Goal: Task Accomplishment & Management: Use online tool/utility

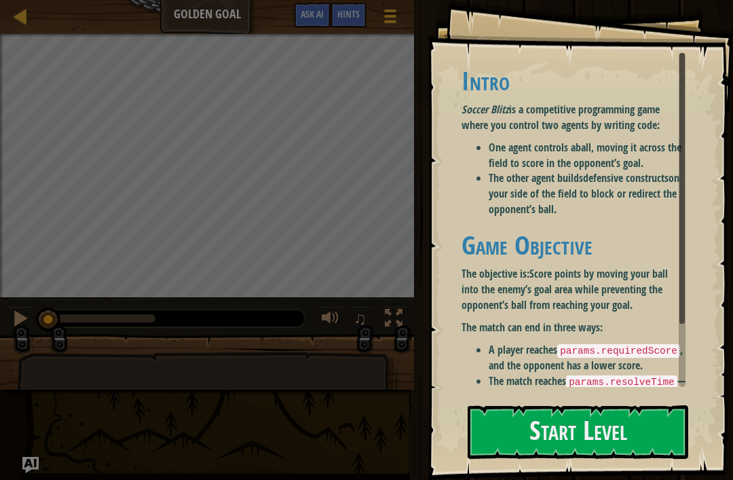
click at [635, 437] on button "Start Level" at bounding box center [578, 432] width 221 height 54
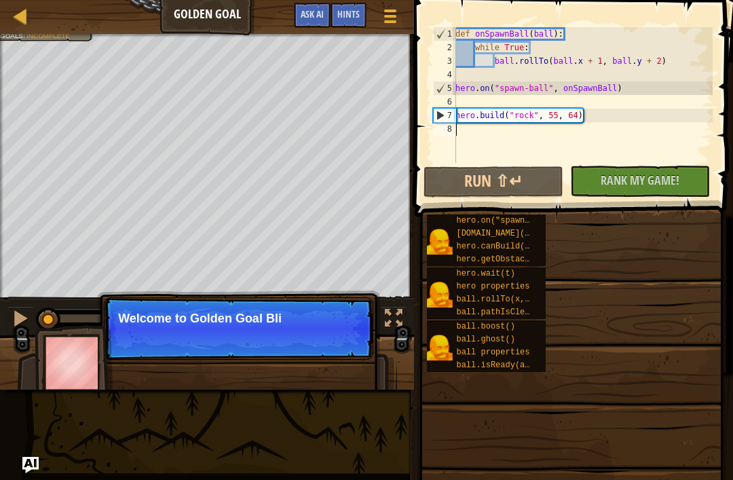
click at [631, 424] on span at bounding box center [571, 401] width 309 height 402
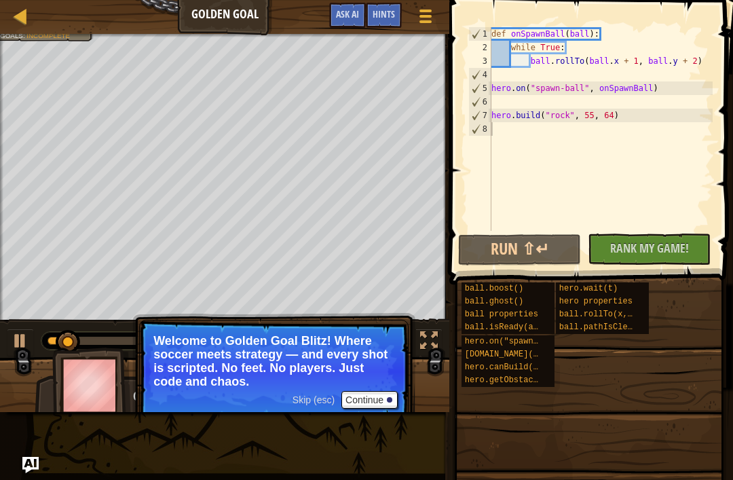
click at [362, 397] on button "Continue" at bounding box center [369, 400] width 56 height 18
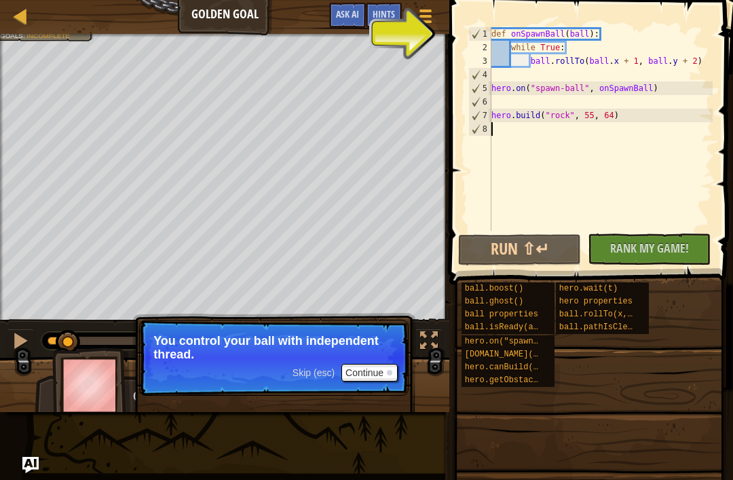
click at [688, 250] on span "Rank My Game!" at bounding box center [649, 248] width 79 height 17
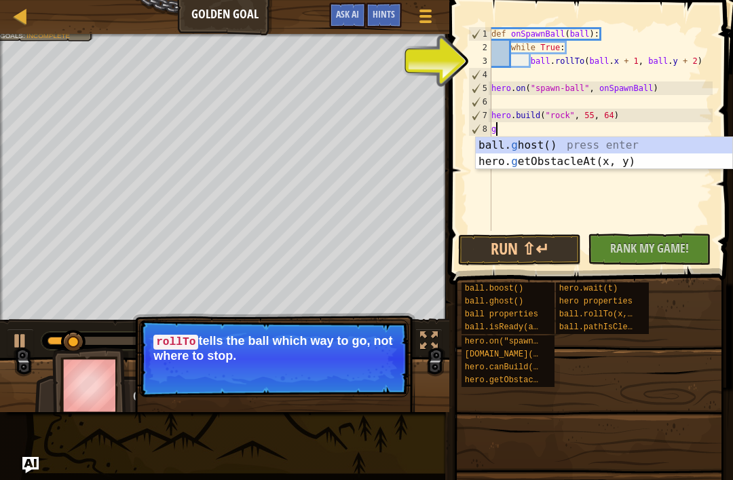
type textarea "g"
click at [373, 378] on button "Continue" at bounding box center [369, 374] width 56 height 18
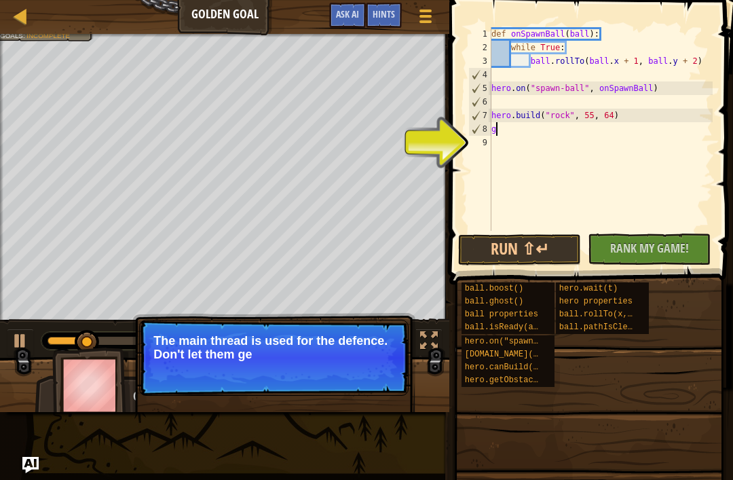
click at [27, 7] on div at bounding box center [20, 15] width 17 height 17
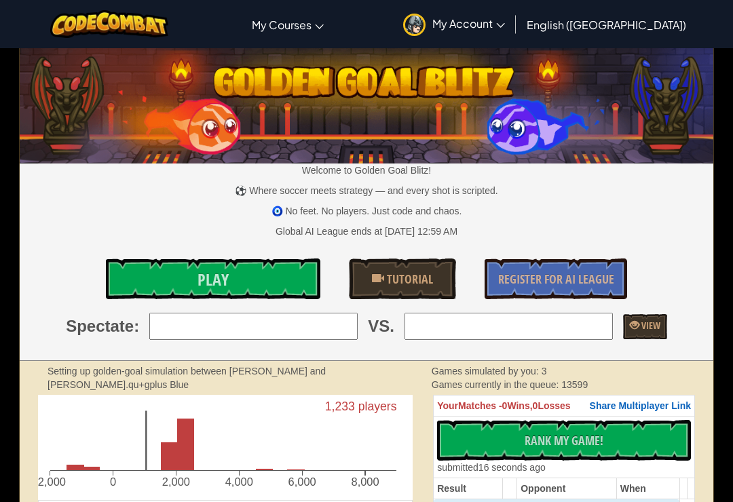
click at [14, 19] on div "Toggle navigation My Courses CodeCombat Classroom Ozaria Classroom AI League Es…" at bounding box center [367, 24] width 740 height 48
